Goal: Information Seeking & Learning: Compare options

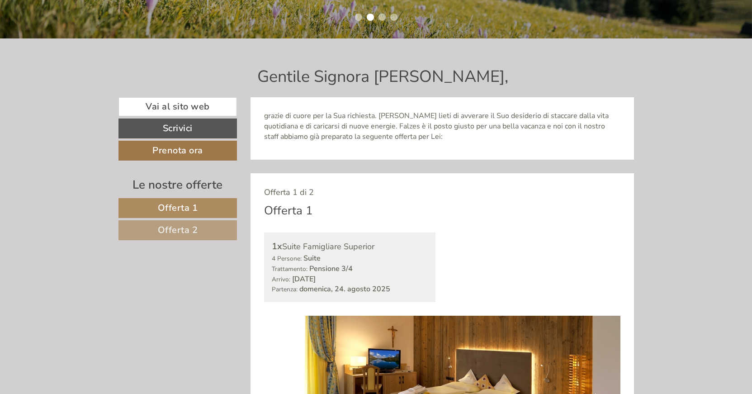
click at [194, 229] on span "Offerta 2" at bounding box center [178, 230] width 40 height 12
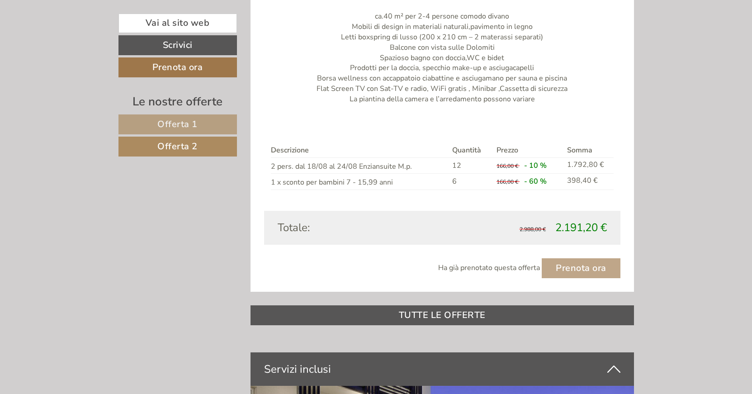
scroll to position [865, 0]
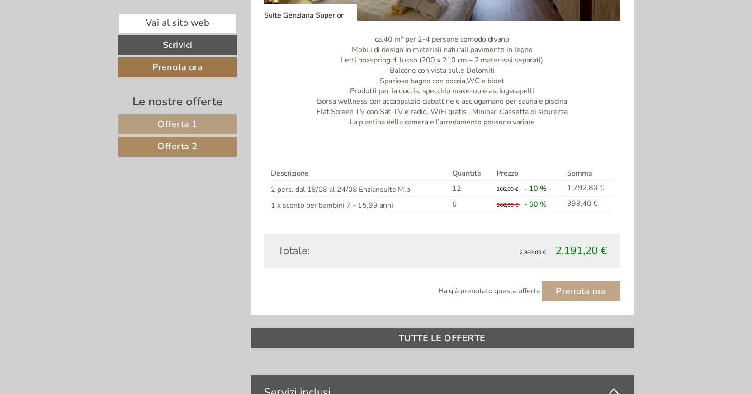
scroll to position [819, 0]
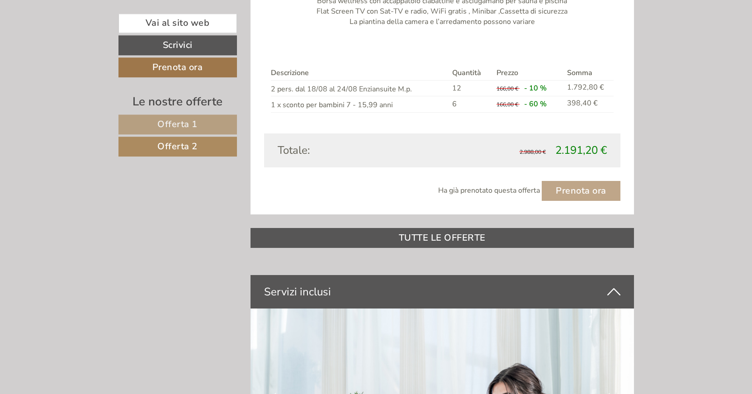
scroll to position [911, 0]
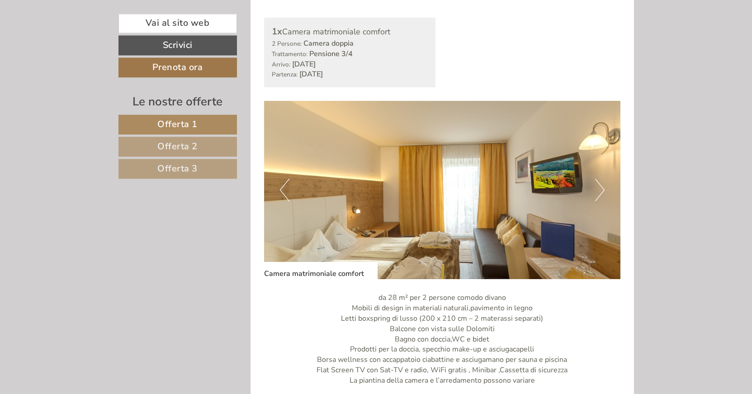
scroll to position [461, 0]
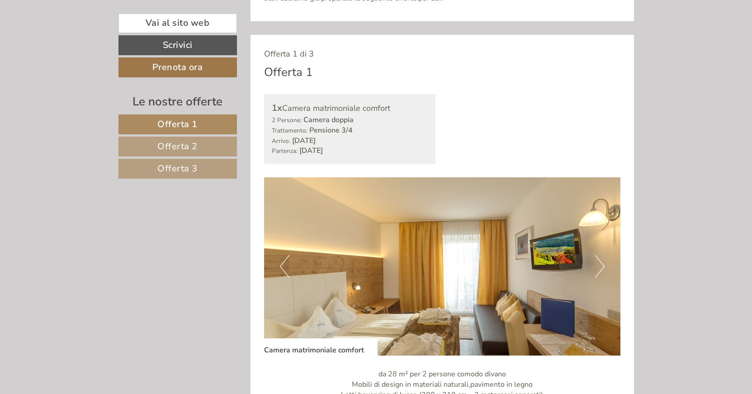
click at [190, 145] on span "Offerta 2" at bounding box center [177, 146] width 40 height 12
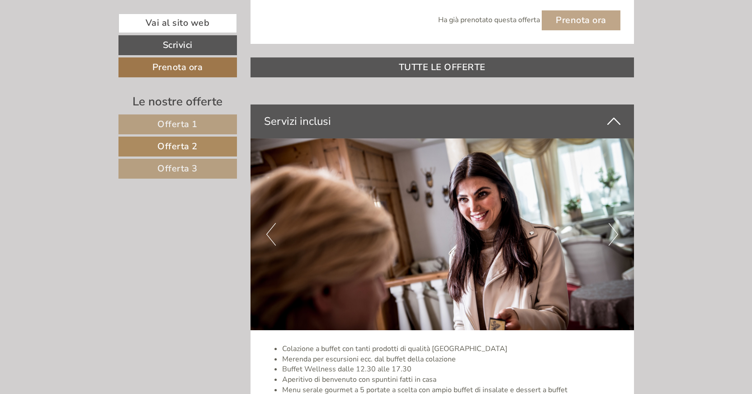
scroll to position [1095, 0]
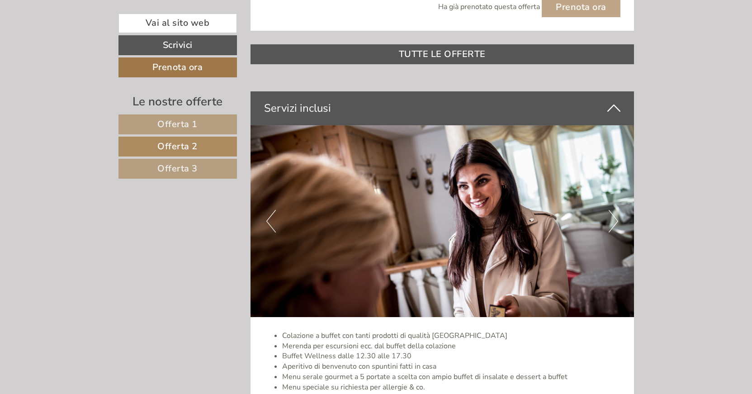
click at [174, 165] on span "Offerta 3" at bounding box center [177, 168] width 40 height 12
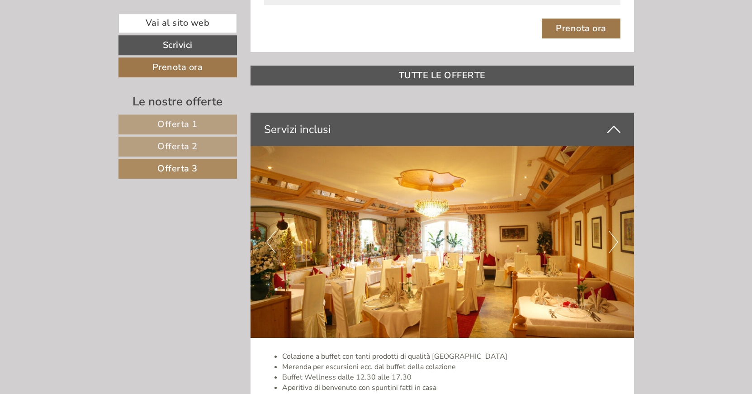
scroll to position [1141, 0]
